Goal: Information Seeking & Learning: Learn about a topic

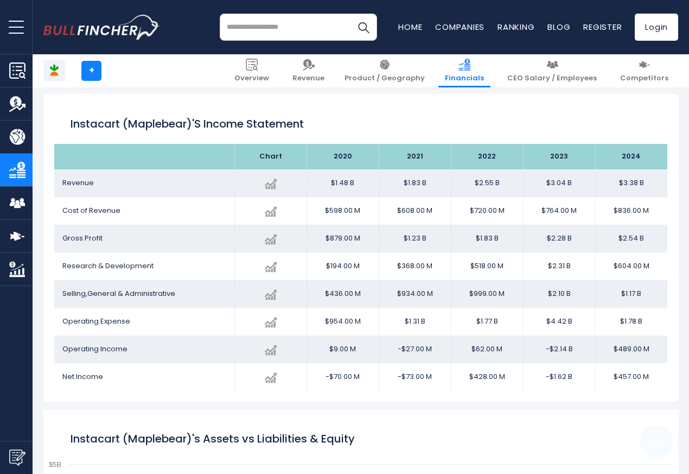
scroll to position [587, 0]
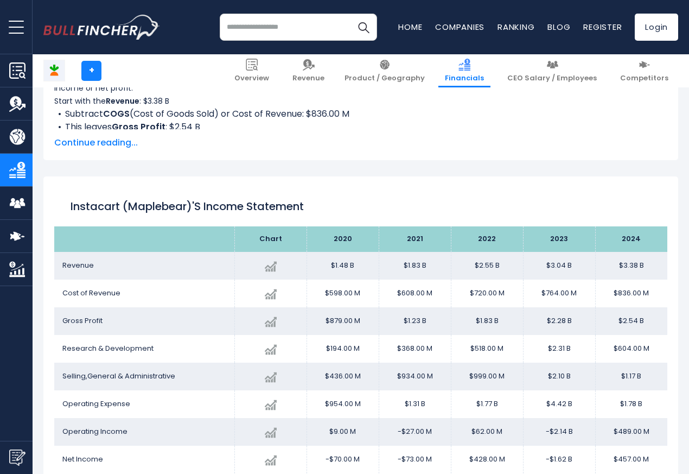
scroll to position [587, 0]
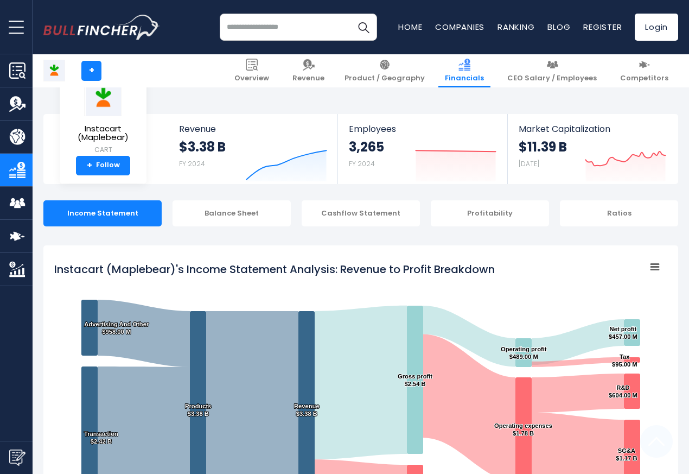
scroll to position [587, 0]
